Goal: Task Accomplishment & Management: Use online tool/utility

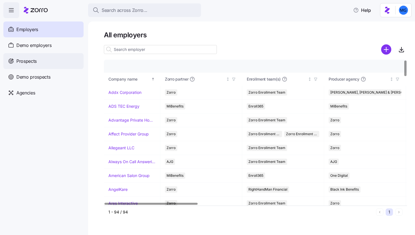
click at [43, 58] on div "Prospects" at bounding box center [43, 61] width 80 height 16
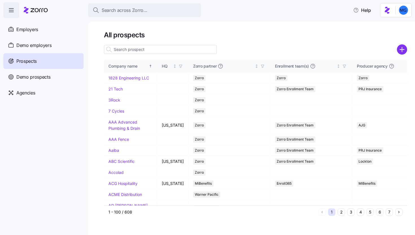
click at [162, 52] on input at bounding box center [160, 49] width 113 height 9
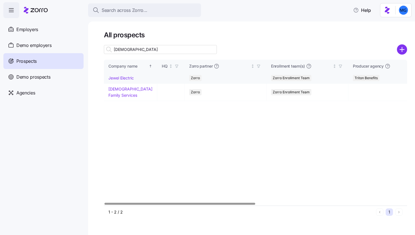
type input "[DEMOGRAPHIC_DATA]"
click at [127, 78] on link "Jewel Electric" at bounding box center [120, 77] width 25 height 5
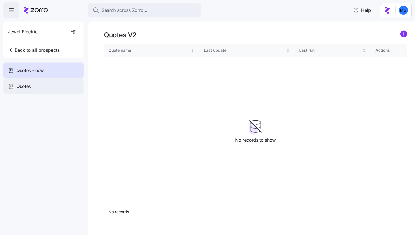
click at [53, 82] on div "Quotes" at bounding box center [43, 86] width 80 height 16
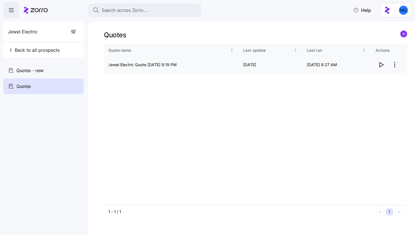
click at [381, 64] on icon "button" at bounding box center [381, 64] width 7 height 7
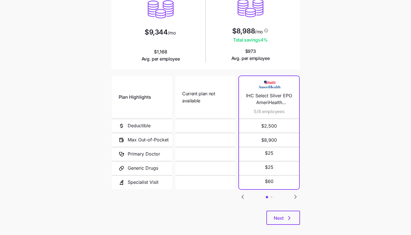
scroll to position [73, 0]
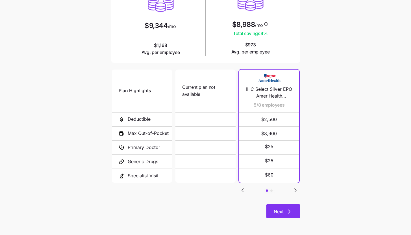
click at [285, 212] on span "Next" at bounding box center [283, 211] width 19 height 7
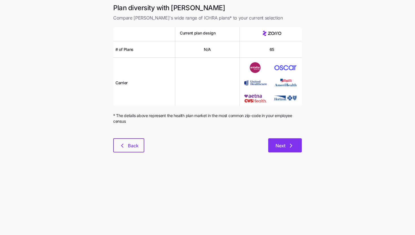
click at [278, 149] on button "Next" at bounding box center [285, 145] width 34 height 14
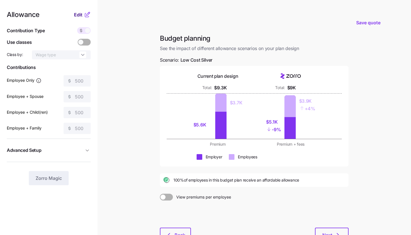
click at [82, 16] on span "Edit" at bounding box center [78, 14] width 8 height 7
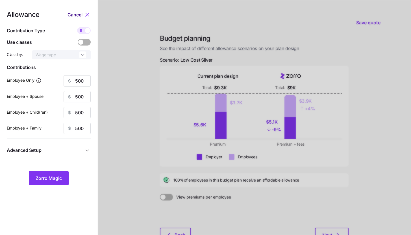
click at [83, 14] on button "Cancel" at bounding box center [75, 14] width 16 height 7
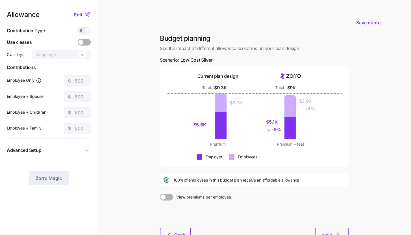
click at [84, 15] on icon at bounding box center [87, 14] width 7 height 7
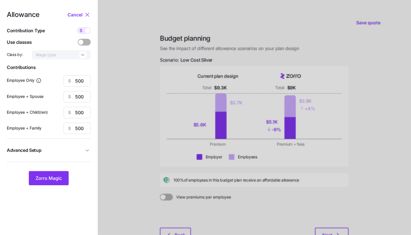
click at [84, 26] on div "Allowance Cancel Contribution Type Use classes Class by: Wage type Contribution…" at bounding box center [49, 98] width 84 height 174
click at [85, 28] on div at bounding box center [84, 30] width 14 height 7
click at [77, 27] on input "checkbox" at bounding box center [77, 27] width 0 height 0
type input "62"
type input "31"
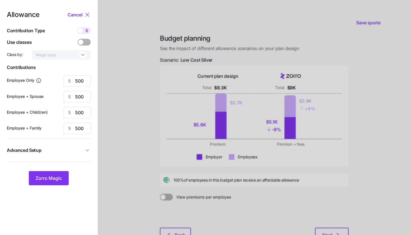
type input "43"
type input "25"
click at [84, 84] on input "62" at bounding box center [77, 80] width 27 height 11
click at [64, 175] on button "Zorro Magic" at bounding box center [49, 178] width 40 height 14
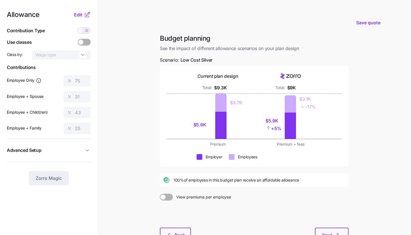
click at [85, 16] on icon at bounding box center [87, 15] width 4 height 4
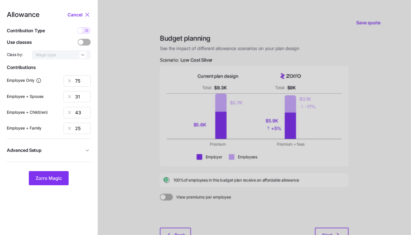
click at [87, 32] on icon at bounding box center [86, 30] width 5 height 5
click at [77, 27] on input "checkbox" at bounding box center [77, 27] width 0 height 0
type input "607"
type input "500"
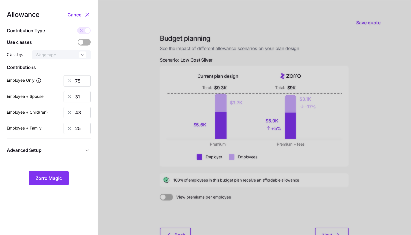
type input "500"
click at [86, 98] on input "500" at bounding box center [77, 96] width 27 height 11
type input "607"
type input "697"
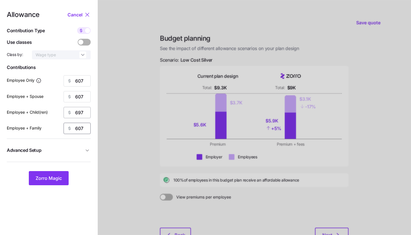
type input "607"
click at [81, 110] on input "697" at bounding box center [77, 112] width 27 height 11
type input "607"
click at [77, 149] on span "Advanced Setup" at bounding box center [45, 150] width 77 height 7
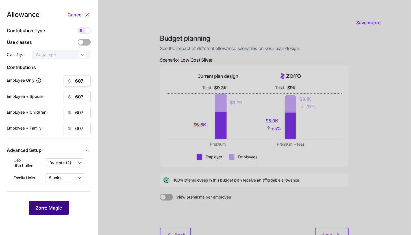
click at [60, 205] on span "Zorro Magic" at bounding box center [49, 207] width 26 height 7
